Goal: Find specific page/section: Find specific page/section

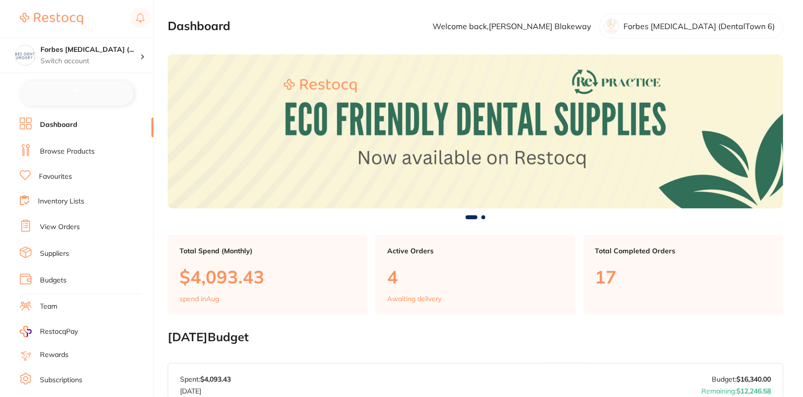
checkbox input "false"
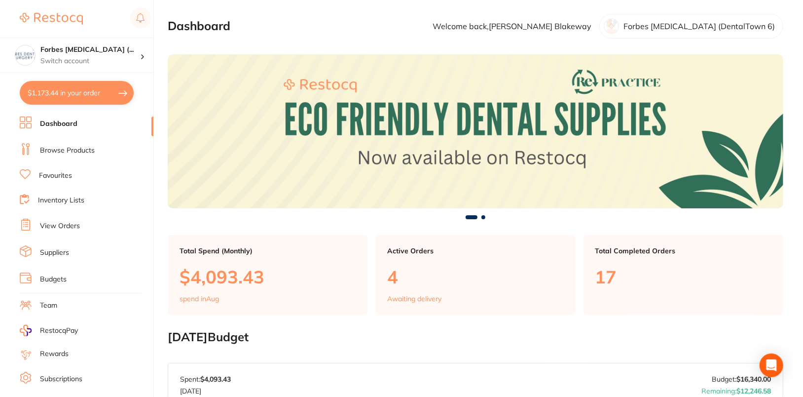
click at [76, 154] on li "Browse Products" at bounding box center [87, 150] width 134 height 15
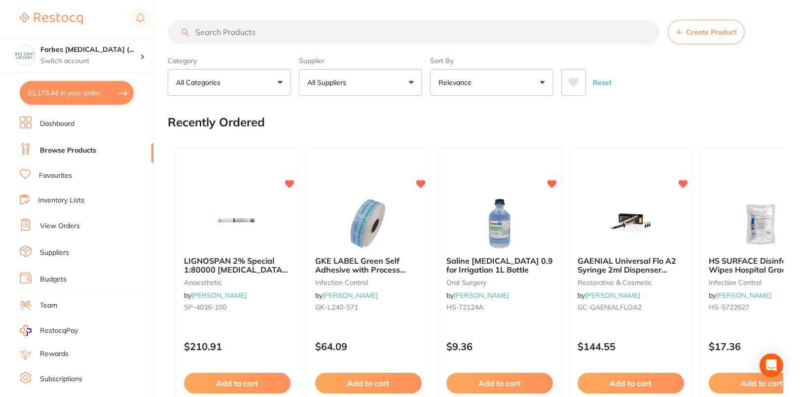
click at [282, 41] on input "search" at bounding box center [414, 32] width 492 height 25
paste input "AM900211"
type input "AM900211"
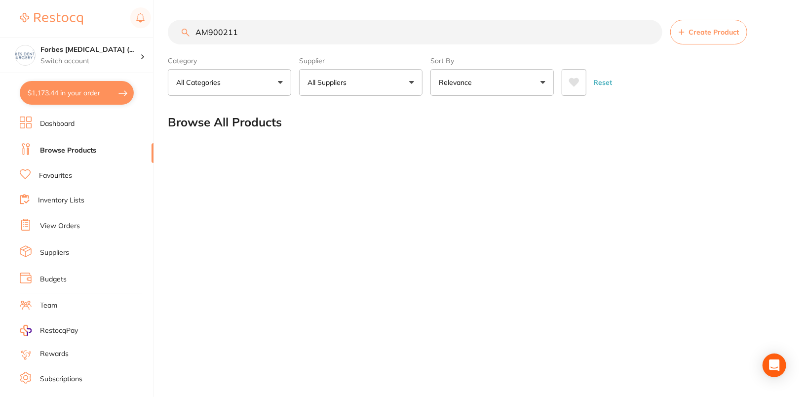
click at [652, 33] on input "AM900211" at bounding box center [415, 32] width 494 height 25
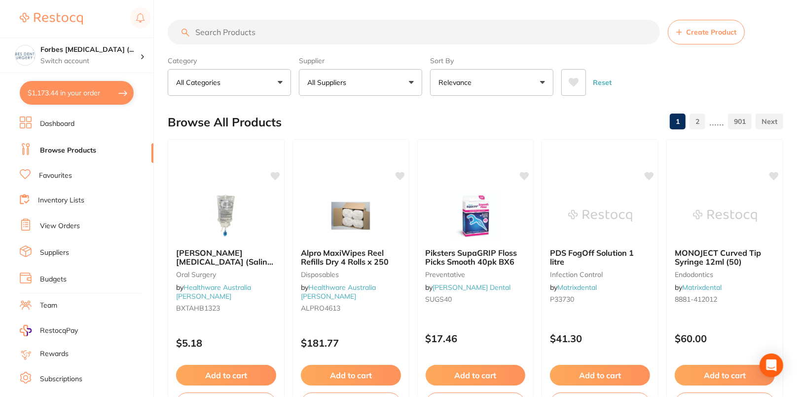
click at [402, 92] on button "All Suppliers" at bounding box center [360, 82] width 123 height 27
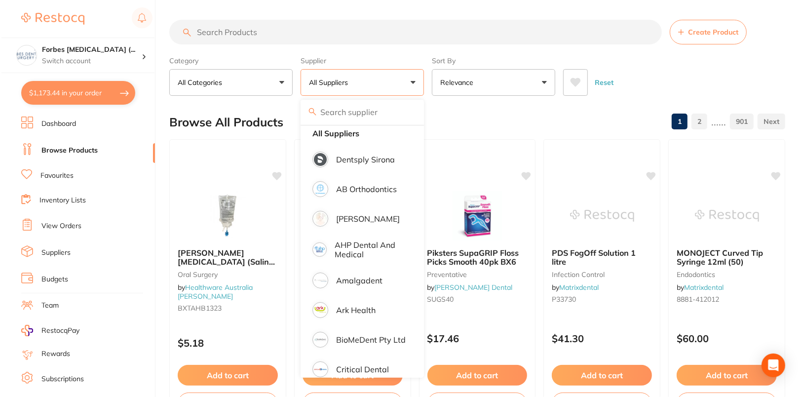
scroll to position [20, 0]
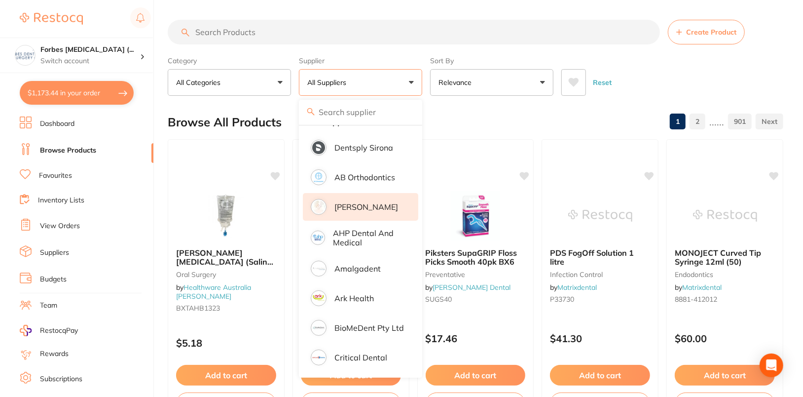
click at [374, 203] on p "[PERSON_NAME]" at bounding box center [366, 206] width 64 height 9
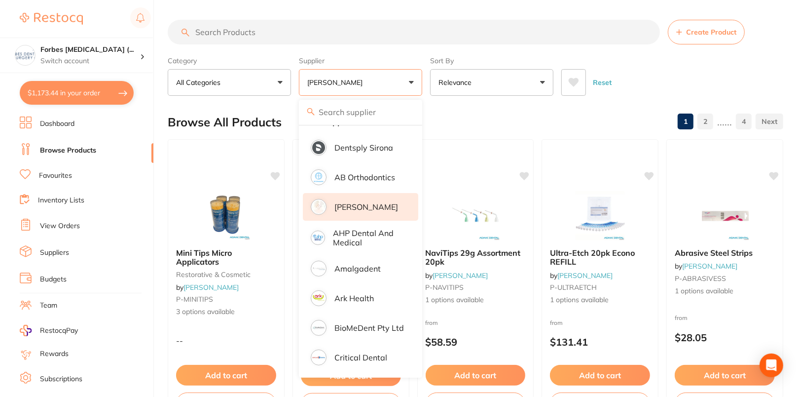
click at [513, 125] on div "Browse All Products 1 2 ...... 4" at bounding box center [476, 122] width 616 height 33
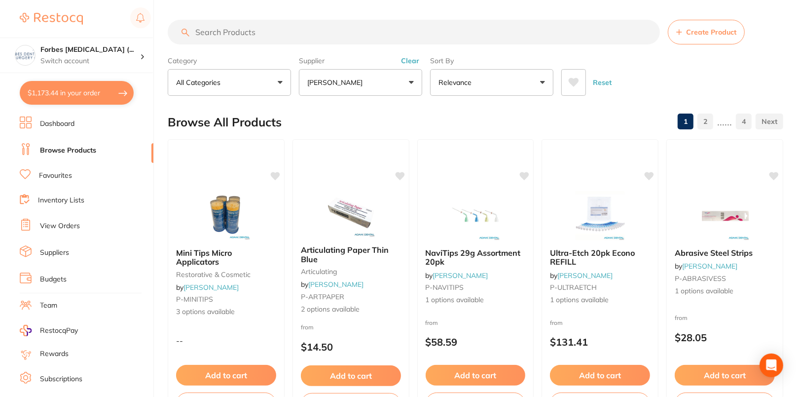
click at [297, 32] on input "search" at bounding box center [414, 32] width 492 height 25
paste input "AM900211"
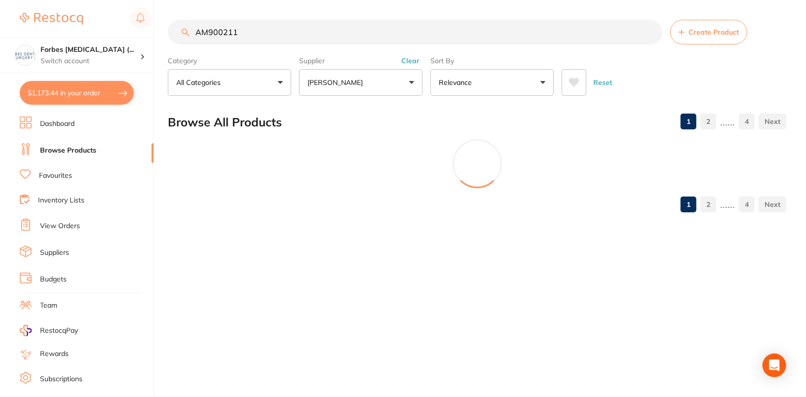
scroll to position [0, 0]
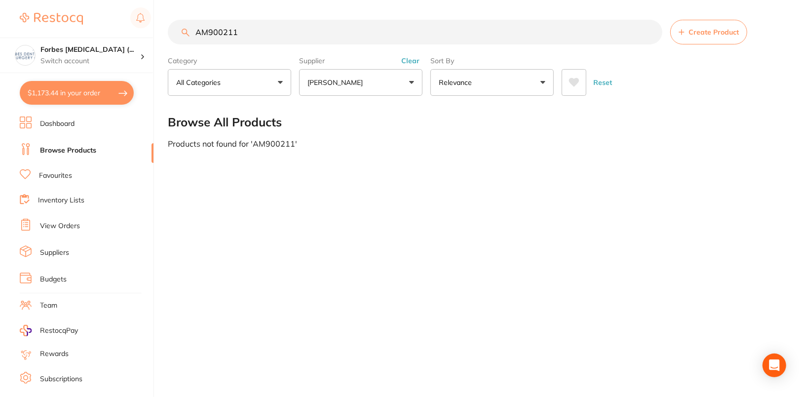
type input "AM900211"
click at [49, 124] on link "Dashboard" at bounding box center [57, 124] width 35 height 10
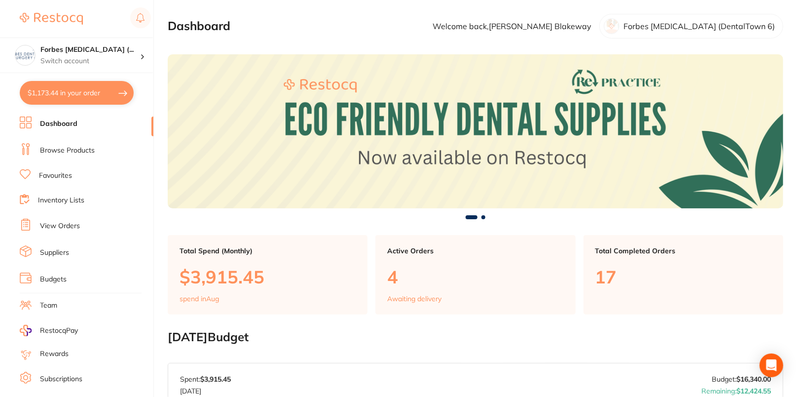
click at [78, 150] on link "Browse Products" at bounding box center [67, 151] width 55 height 10
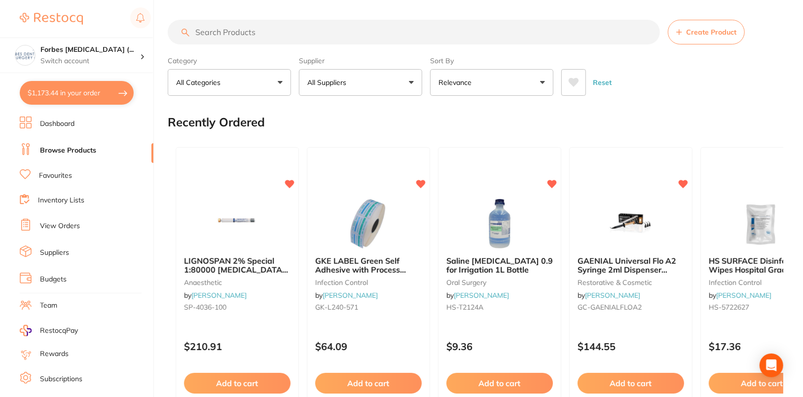
click at [349, 32] on input "search" at bounding box center [414, 32] width 492 height 25
paste input "AM900211"
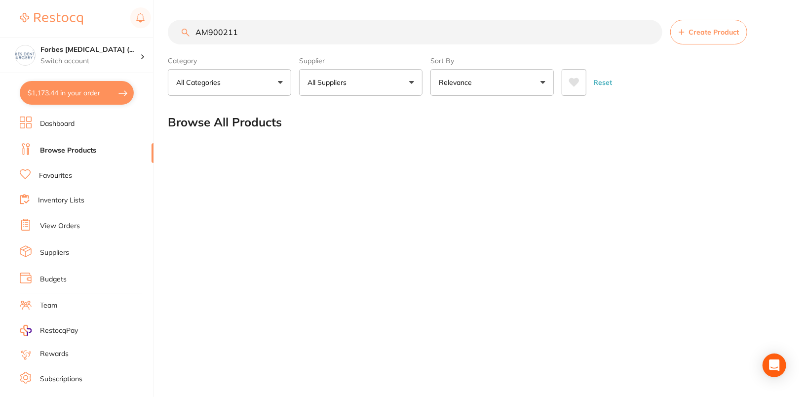
type input "AM900211"
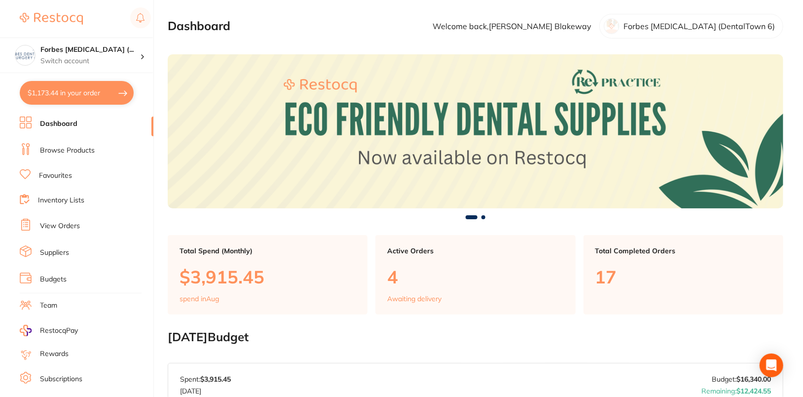
click at [87, 154] on link "Browse Products" at bounding box center [67, 151] width 55 height 10
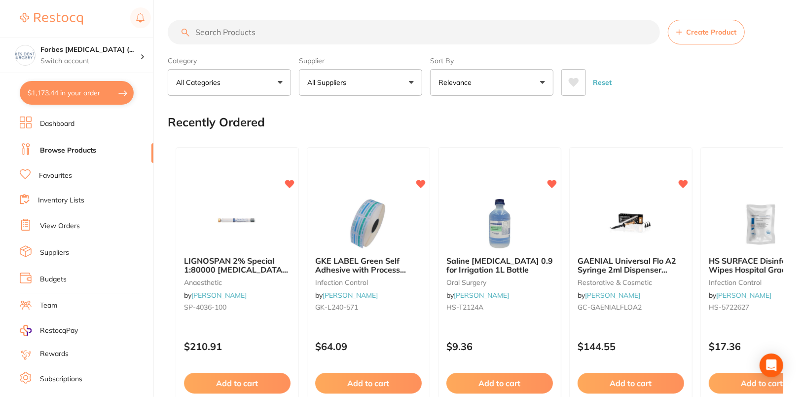
click at [290, 25] on input "search" at bounding box center [414, 32] width 492 height 25
paste input "AM900211"
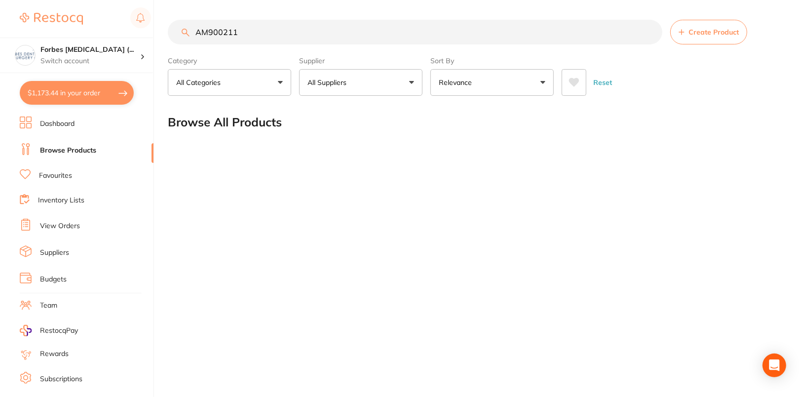
type input "AM900211"
click at [374, 86] on button "All Suppliers" at bounding box center [360, 82] width 123 height 27
click at [300, 28] on input "AM900211" at bounding box center [415, 32] width 494 height 25
click at [652, 32] on input "AM900211" at bounding box center [415, 32] width 494 height 25
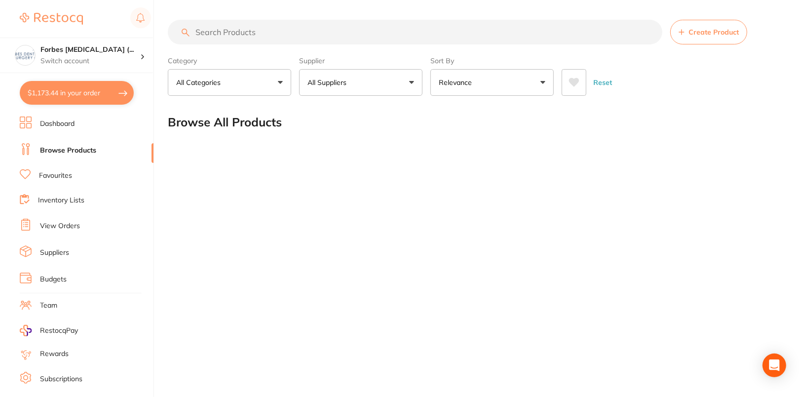
click at [375, 82] on button "All Suppliers" at bounding box center [360, 82] width 123 height 27
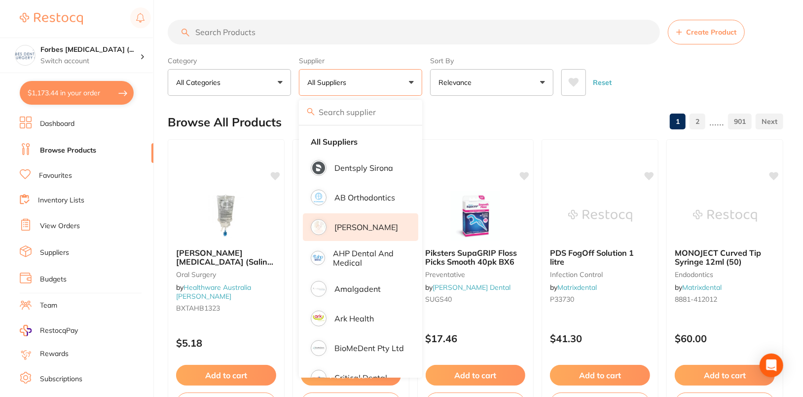
click at [383, 230] on li "[PERSON_NAME]" at bounding box center [360, 227] width 115 height 28
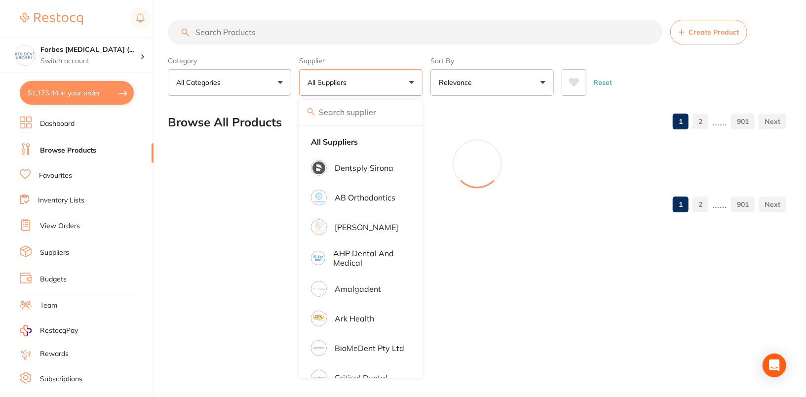
click at [611, 110] on div "Browse All Products 1 2 ...... 901" at bounding box center [477, 122] width 618 height 33
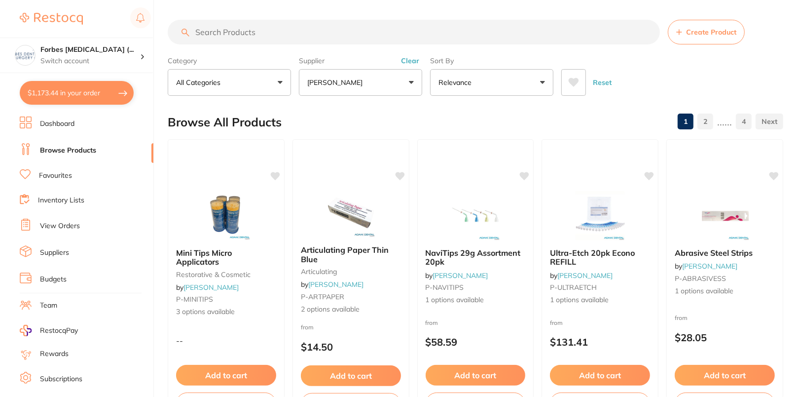
click at [369, 30] on input "search" at bounding box center [414, 32] width 492 height 25
paste input "AM900211"
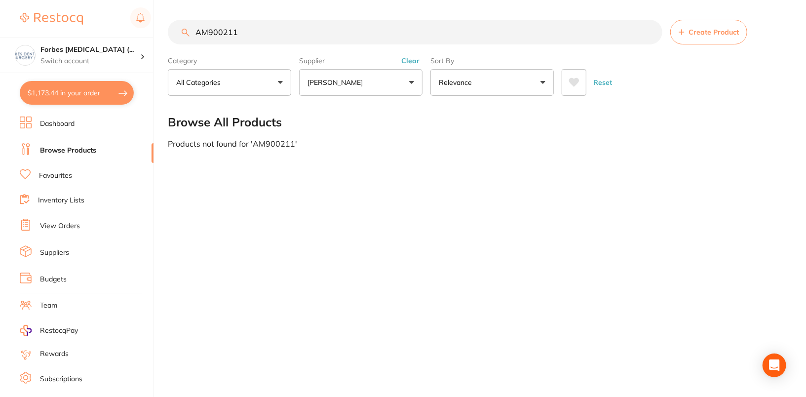
type input "AM900211"
click at [482, 203] on div "AM900211 Create Product Category All Categories All Categories No categories fo…" at bounding box center [487, 198] width 638 height 397
click at [421, 63] on button "Clear" at bounding box center [410, 60] width 24 height 9
click at [354, 76] on button "All Suppliers" at bounding box center [360, 82] width 123 height 27
click at [634, 185] on div "AM900211 Create Product Category All Categories All Categories No categories fo…" at bounding box center [487, 198] width 638 height 397
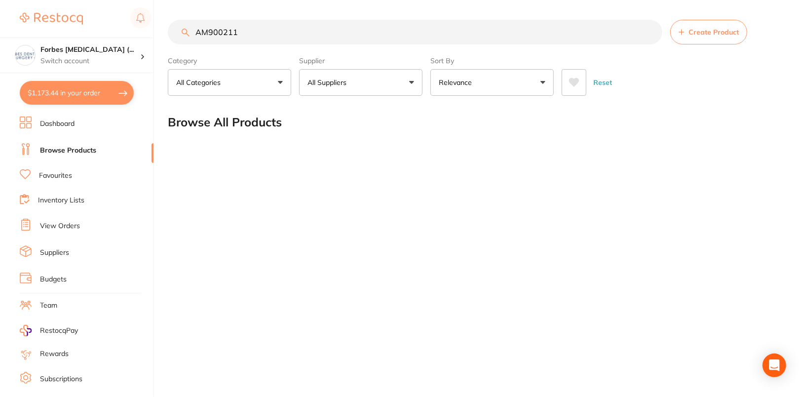
click at [641, 31] on input "AM900211" at bounding box center [415, 32] width 494 height 25
click at [650, 31] on input "AM900211" at bounding box center [415, 32] width 494 height 25
click at [710, 103] on main "Create Product Category All Categories All Categories No categories found Clear…" at bounding box center [487, 79] width 638 height 159
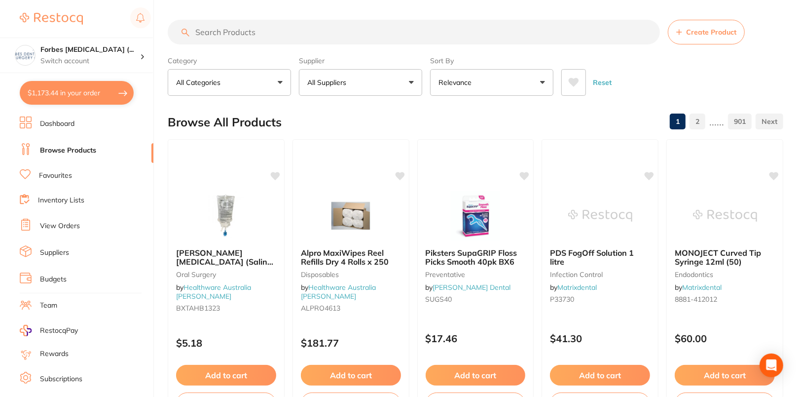
click at [55, 125] on link "Dashboard" at bounding box center [57, 124] width 35 height 10
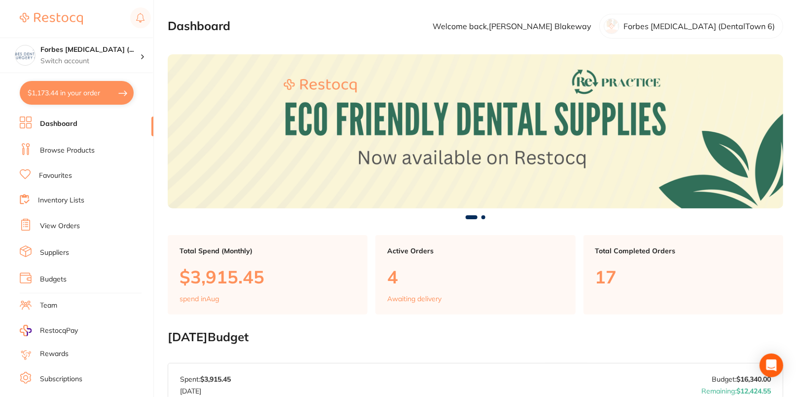
click at [61, 151] on link "Browse Products" at bounding box center [67, 151] width 55 height 10
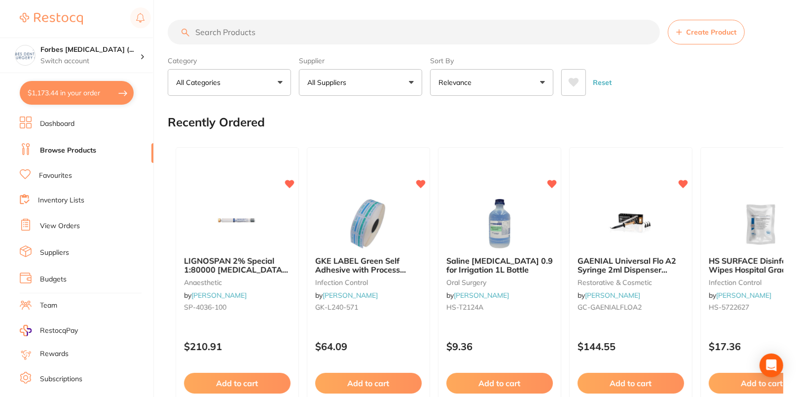
drag, startPoint x: 351, startPoint y: 17, endPoint x: 350, endPoint y: 27, distance: 10.0
click at [356, 33] on input "search" at bounding box center [414, 32] width 492 height 25
click at [359, 70] on button "All Suppliers" at bounding box center [360, 82] width 123 height 27
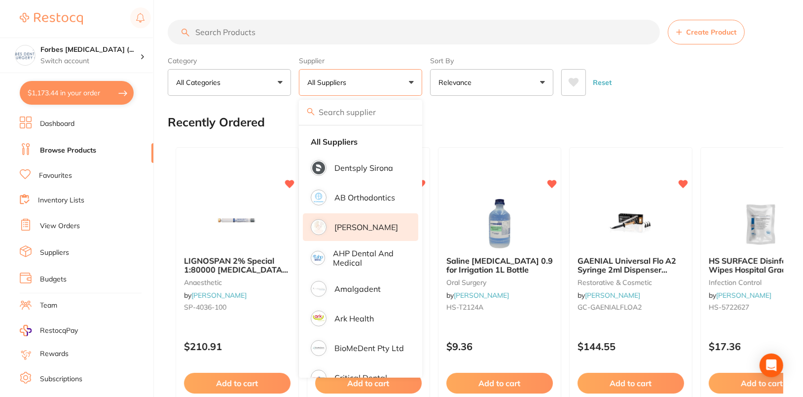
click at [365, 234] on li "[PERSON_NAME]" at bounding box center [360, 227] width 115 height 28
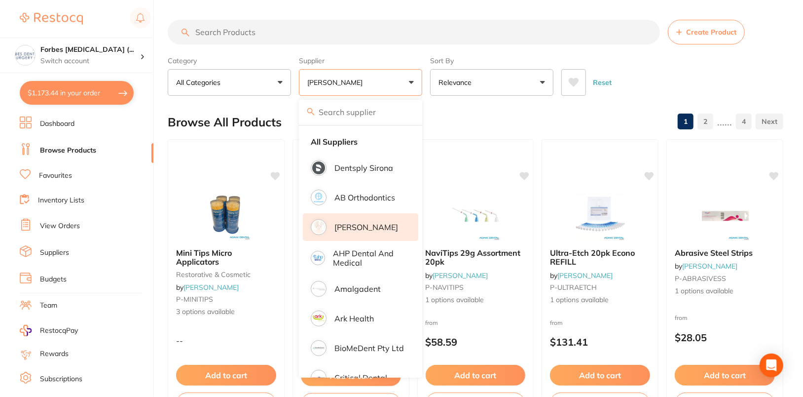
click at [522, 127] on div "Browse All Products 1 2 ...... 4" at bounding box center [476, 122] width 616 height 33
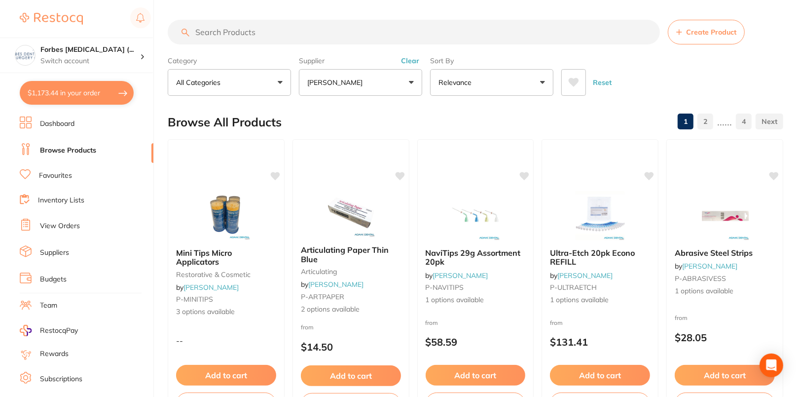
click at [314, 40] on input "search" at bounding box center [414, 32] width 492 height 25
paste input "AM900211"
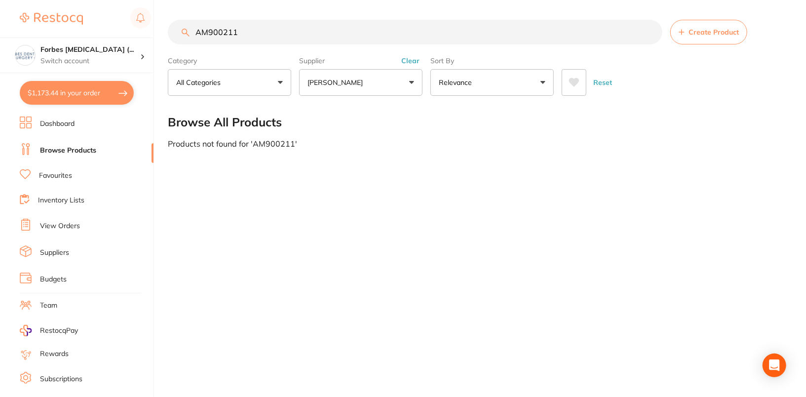
type input "AM900211"
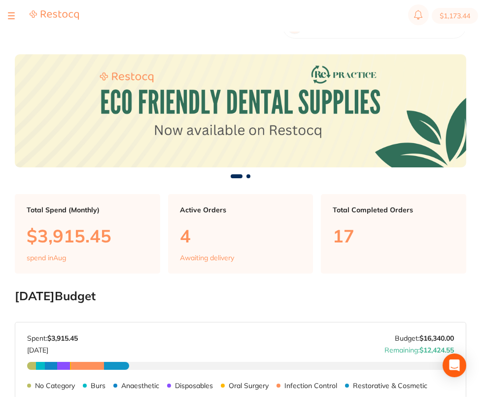
click at [13, 17] on div at bounding box center [11, 16] width 7 height 12
click at [9, 17] on div at bounding box center [11, 16] width 7 height 12
click at [12, 17] on div at bounding box center [11, 16] width 7 height 12
click at [11, 20] on div at bounding box center [11, 16] width 7 height 12
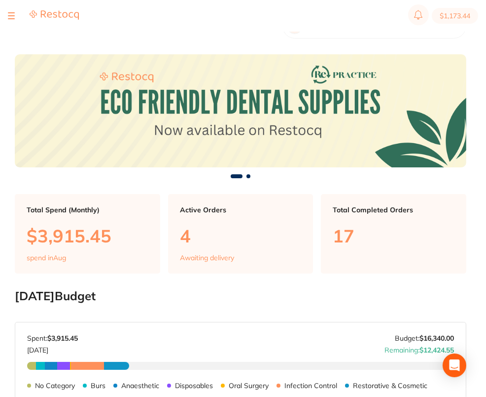
click at [11, 16] on button at bounding box center [11, 15] width 7 height 1
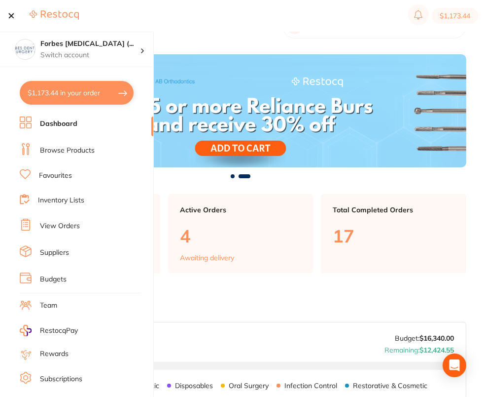
click at [66, 147] on link "Browse Products" at bounding box center [67, 151] width 55 height 10
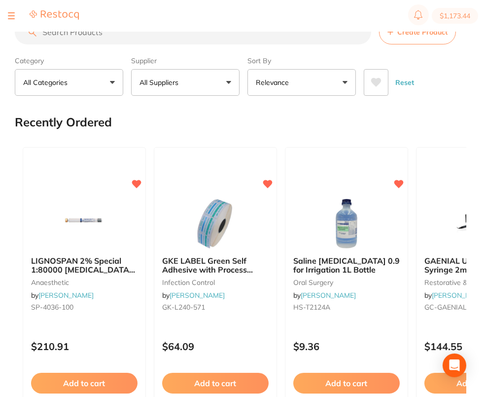
click at [211, 89] on button "All Suppliers" at bounding box center [185, 82] width 109 height 27
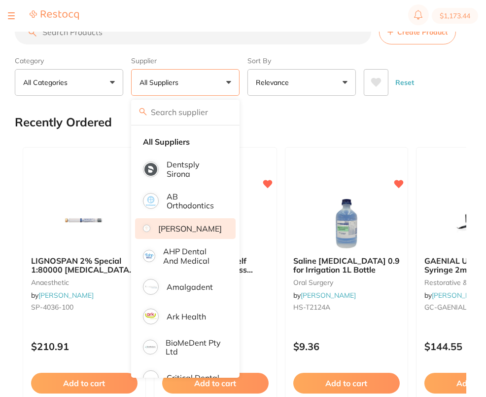
click at [205, 223] on li "[PERSON_NAME]" at bounding box center [185, 228] width 101 height 21
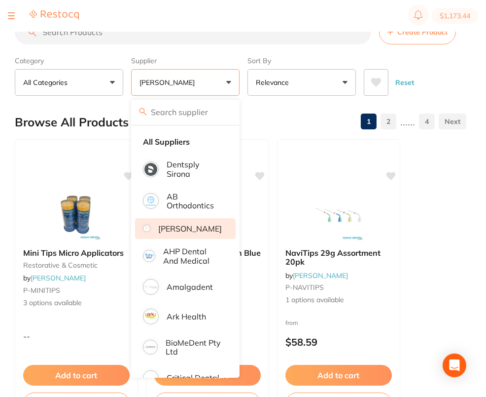
click at [280, 109] on div "Browse All Products 1 2 ...... 4" at bounding box center [241, 122] width 452 height 33
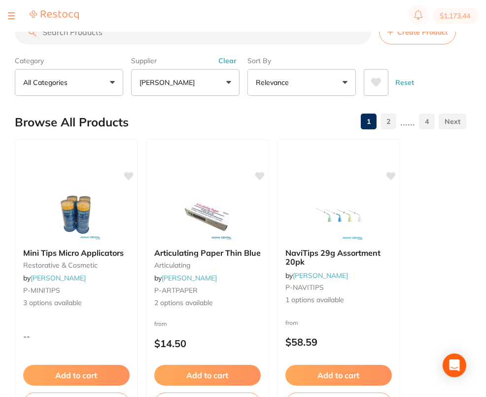
click at [166, 38] on input "search" at bounding box center [193, 32] width 357 height 25
paste input "Okay, but they’re copied into Adam’s response so they know product info has bee…"
type input "Okay, but they’re copied into Adam’s response so they know product info has bee…"
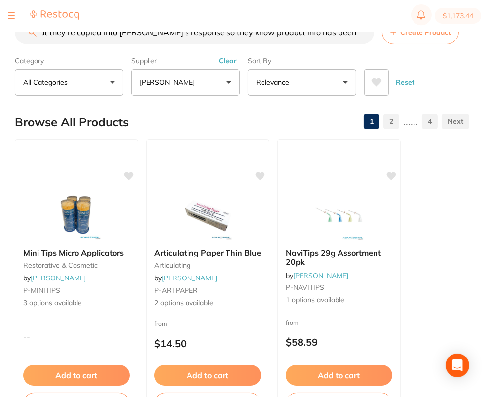
scroll to position [0, 28]
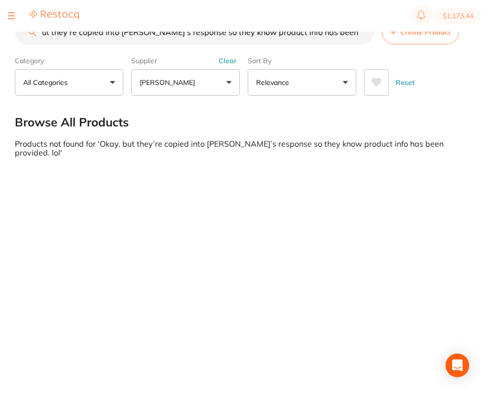
click at [362, 33] on input "Okay, but they’re copied into Adam’s response so they know product info has bee…" at bounding box center [194, 32] width 359 height 25
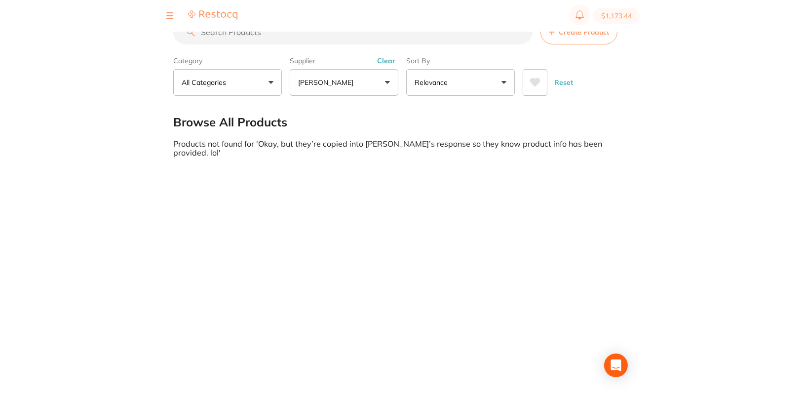
scroll to position [0, 0]
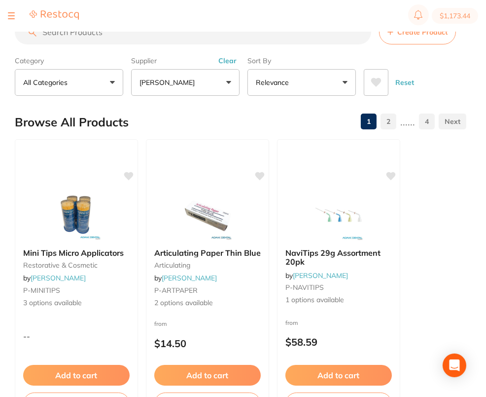
click at [195, 34] on input "search" at bounding box center [193, 32] width 357 height 25
paste input "AM900211"
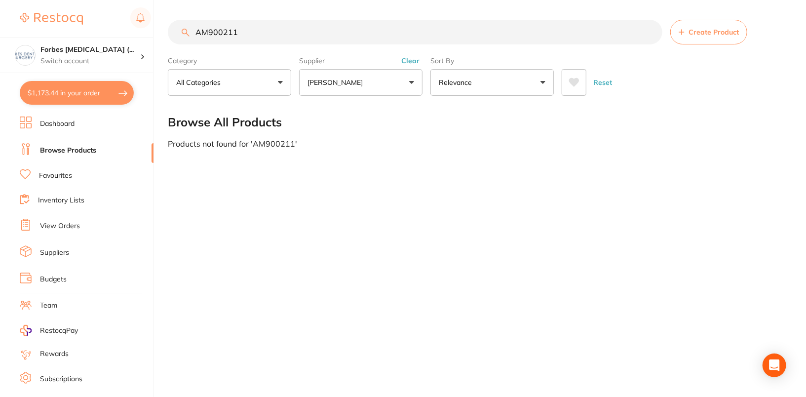
type input "AM900211"
